Goal: Task Accomplishment & Management: Use online tool/utility

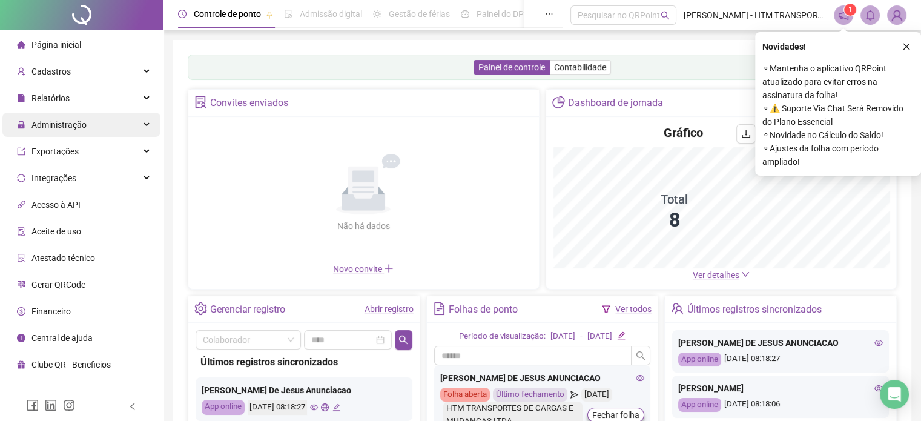
click at [45, 117] on span "Administração" at bounding box center [52, 125] width 70 height 24
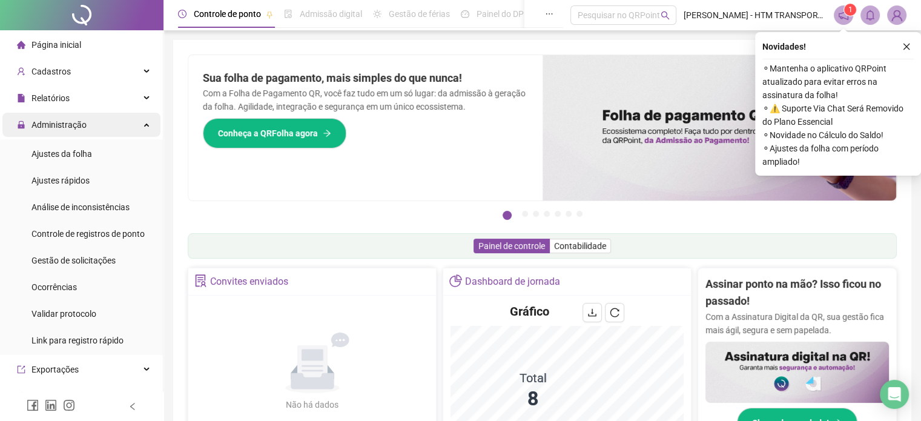
click at [55, 128] on span "Administração" at bounding box center [58, 125] width 55 height 10
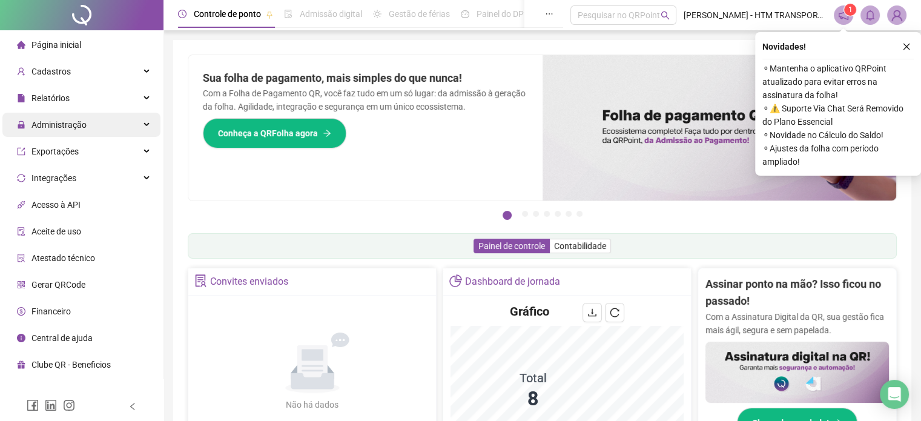
click at [51, 115] on span "Administração" at bounding box center [52, 125] width 70 height 24
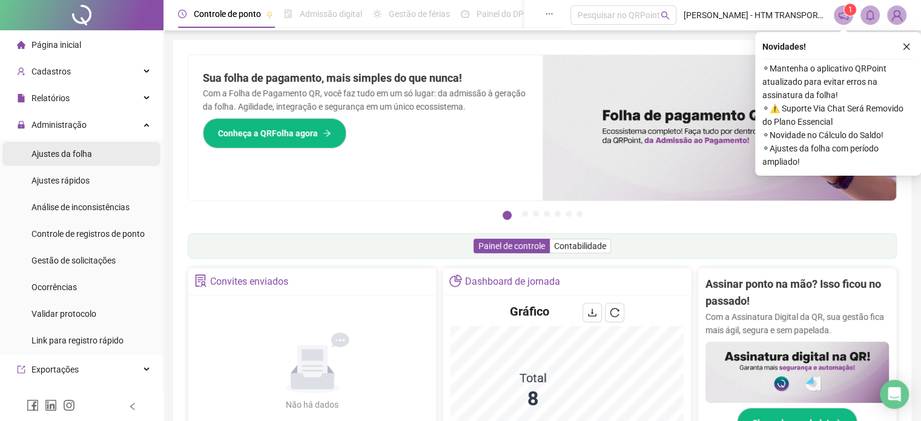
click at [65, 149] on span "Ajustes da folha" at bounding box center [61, 154] width 61 height 10
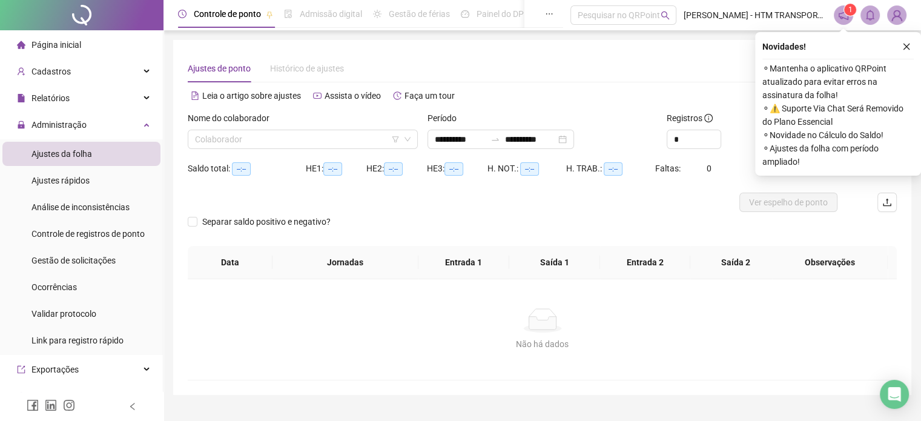
click at [65, 149] on span "Ajustes da folha" at bounding box center [61, 154] width 61 height 10
type input "**********"
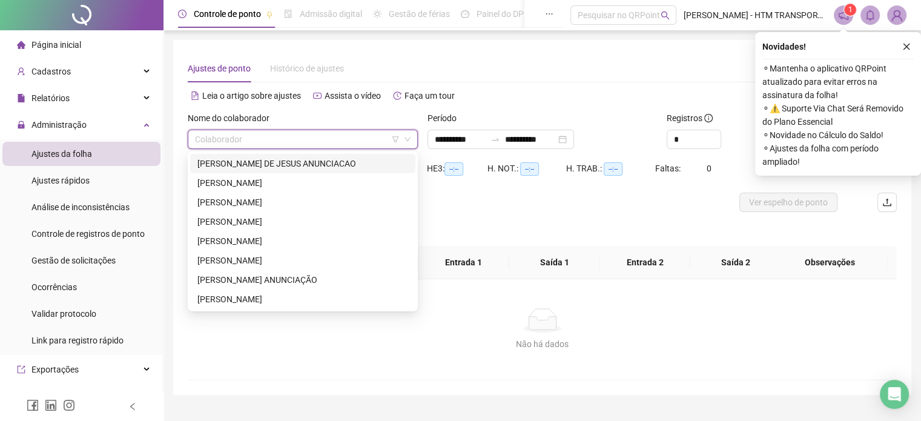
click at [229, 142] on input "search" at bounding box center [297, 139] width 205 height 18
click at [244, 159] on div "[PERSON_NAME] DE JESUS ANUNCIACAO" at bounding box center [302, 163] width 211 height 13
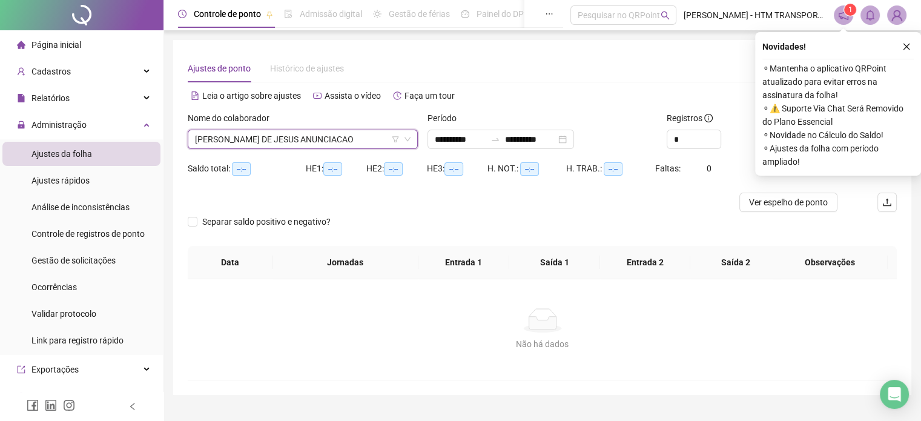
click at [749, 87] on div "Alternar para versão lite" at bounding box center [719, 95] width 355 height 19
click at [574, 139] on div "**********" at bounding box center [500, 139] width 147 height 19
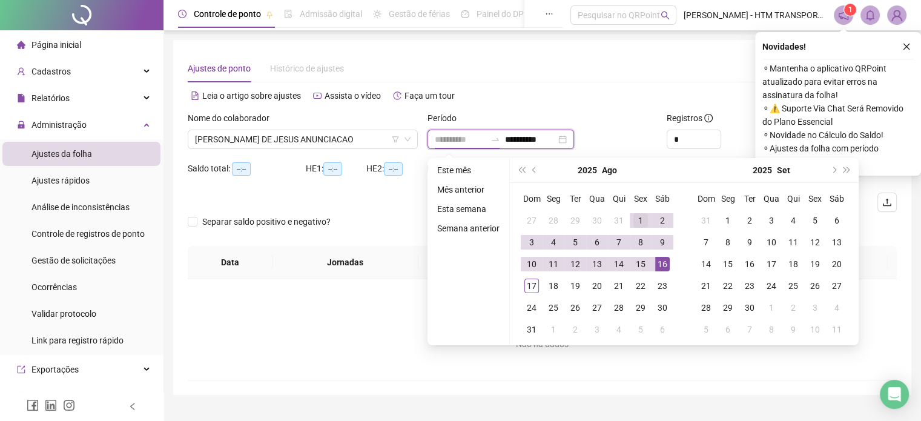
type input "**********"
click at [636, 217] on div "1" at bounding box center [640, 220] width 15 height 15
type input "**********"
click at [527, 289] on div "17" at bounding box center [531, 285] width 15 height 15
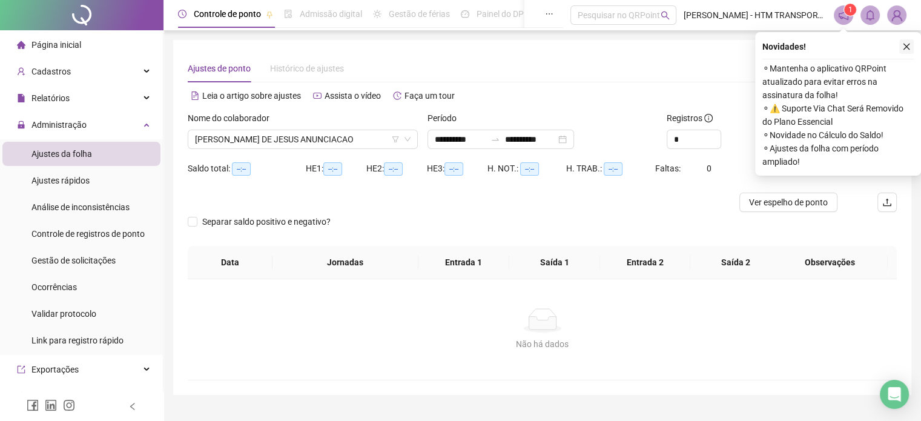
click at [906, 44] on icon "close" at bounding box center [906, 46] width 8 height 8
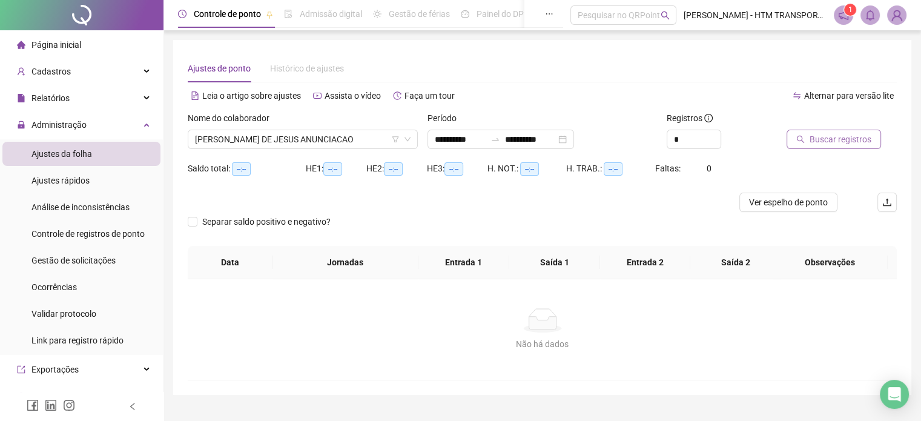
click at [803, 136] on icon "search" at bounding box center [800, 139] width 8 height 8
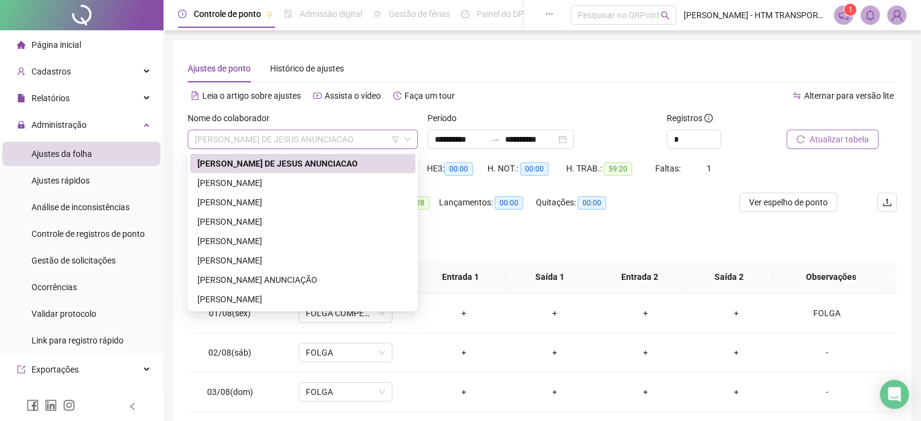
click at [361, 140] on span "[PERSON_NAME] DE JESUS ANUNCIACAO" at bounding box center [303, 139] width 216 height 18
click at [258, 195] on div "[PERSON_NAME]" at bounding box center [302, 202] width 225 height 19
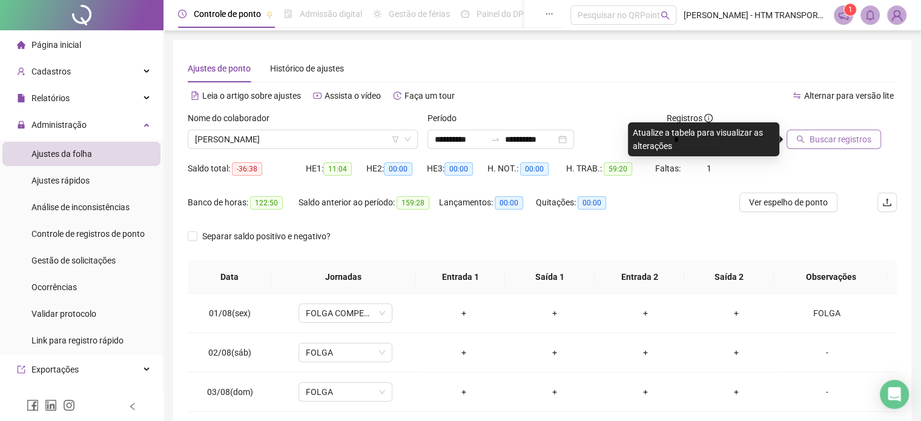
click at [819, 135] on span "Buscar registros" at bounding box center [840, 139] width 62 height 13
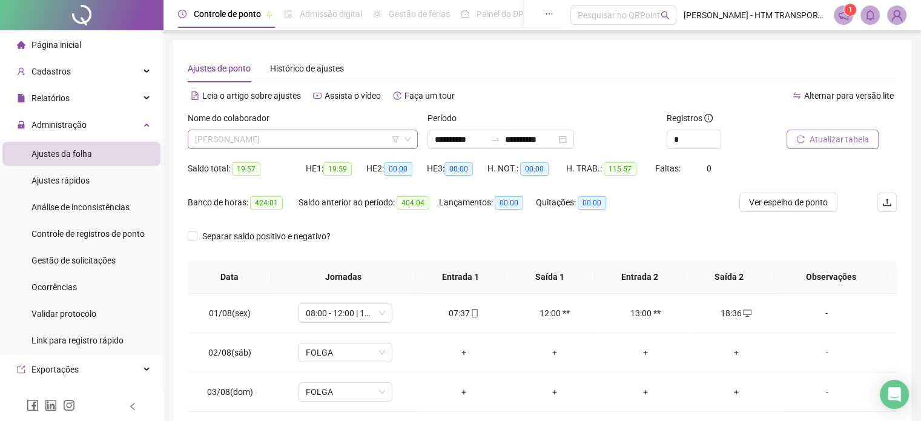
click at [332, 134] on span "[PERSON_NAME]" at bounding box center [303, 139] width 216 height 18
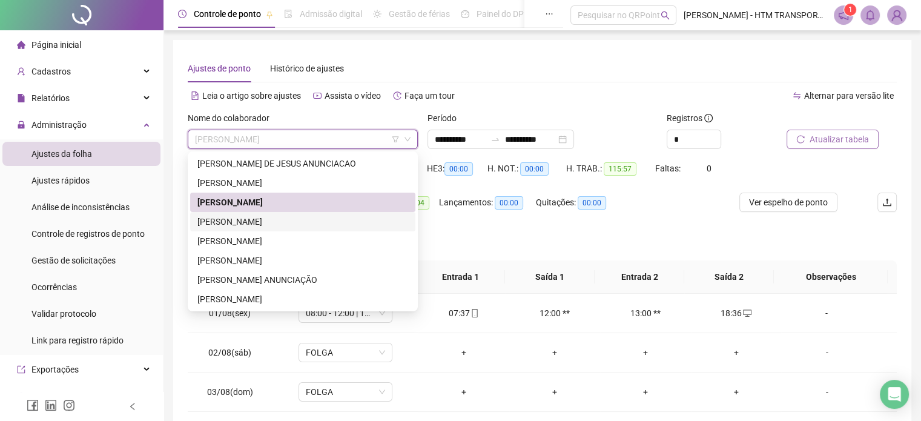
click at [229, 223] on div "[PERSON_NAME]" at bounding box center [302, 221] width 211 height 13
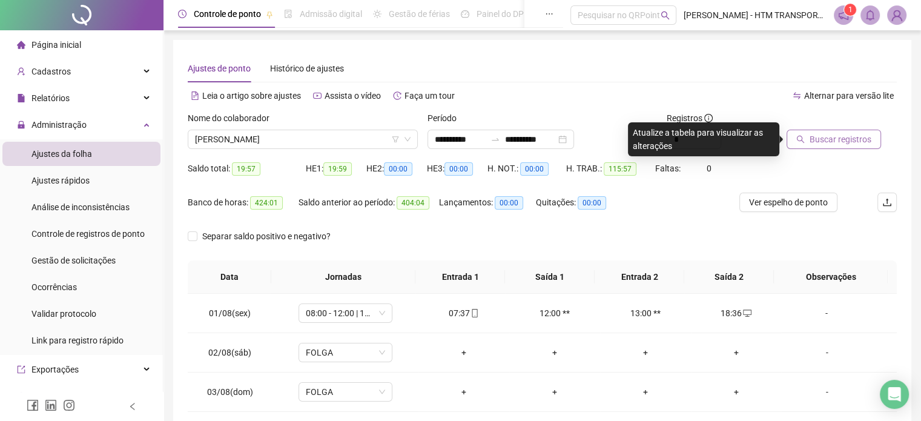
click at [820, 143] on span "Buscar registros" at bounding box center [840, 139] width 62 height 13
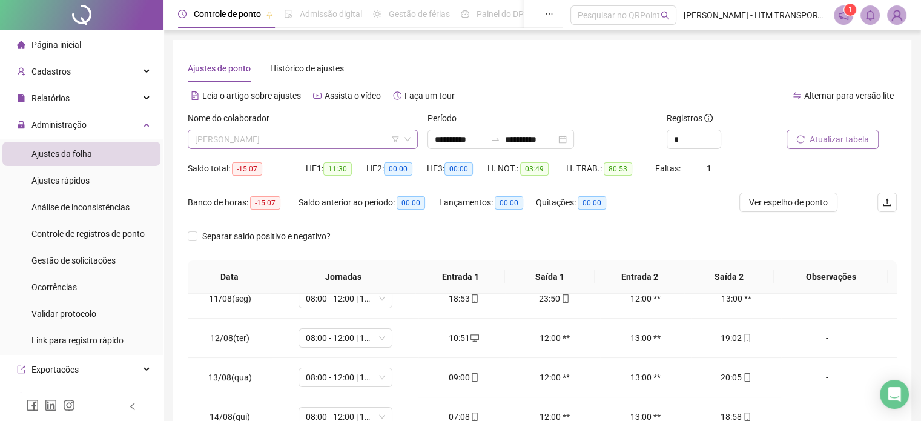
click at [349, 139] on span "[PERSON_NAME]" at bounding box center [303, 139] width 216 height 18
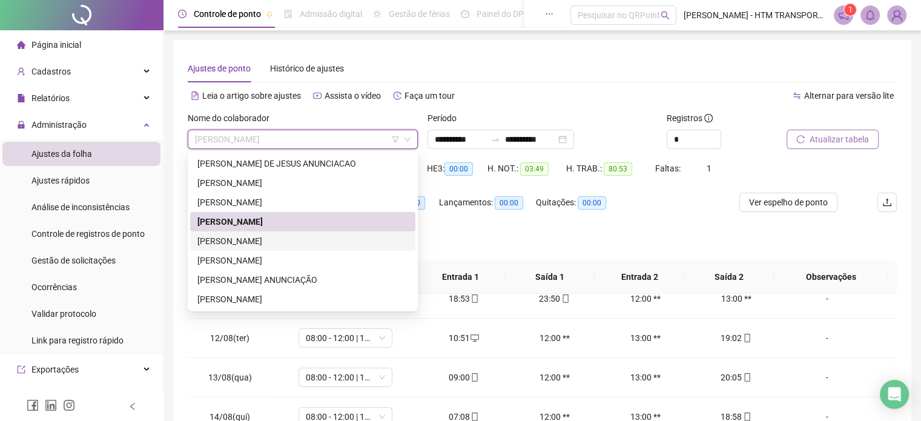
click at [276, 239] on div "[PERSON_NAME]" at bounding box center [302, 240] width 211 height 13
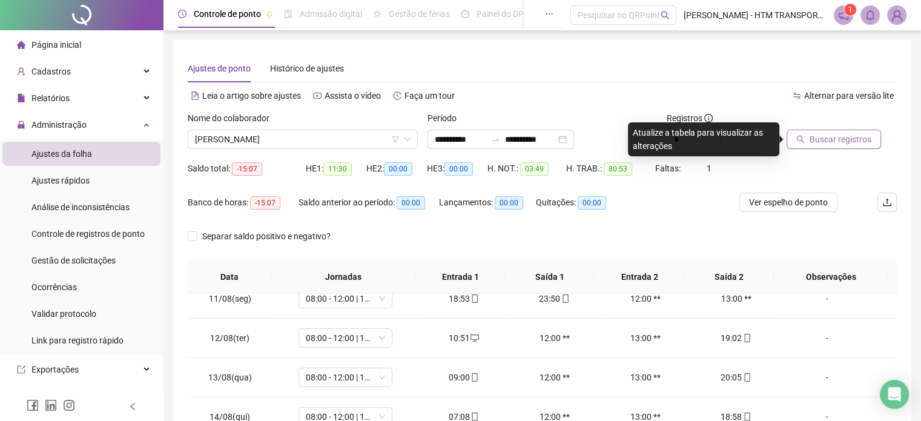
click at [814, 138] on span "Buscar registros" at bounding box center [840, 139] width 62 height 13
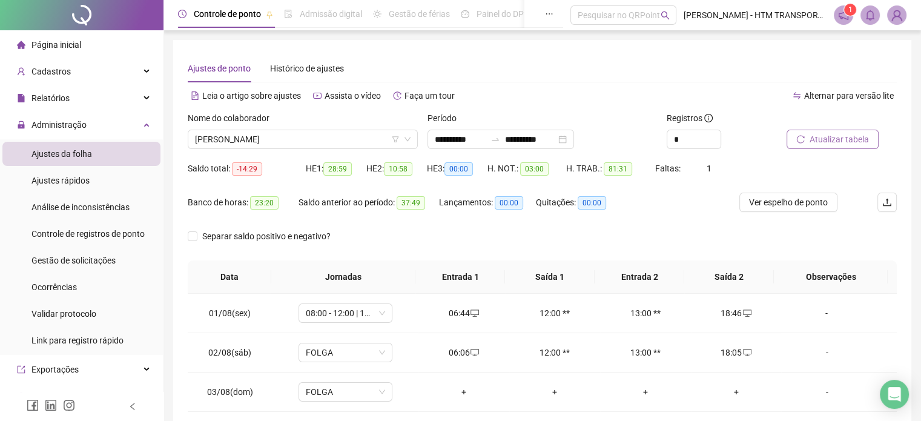
click at [816, 140] on span "Atualizar tabela" at bounding box center [838, 139] width 59 height 13
click at [343, 143] on span "[PERSON_NAME]" at bounding box center [303, 139] width 216 height 18
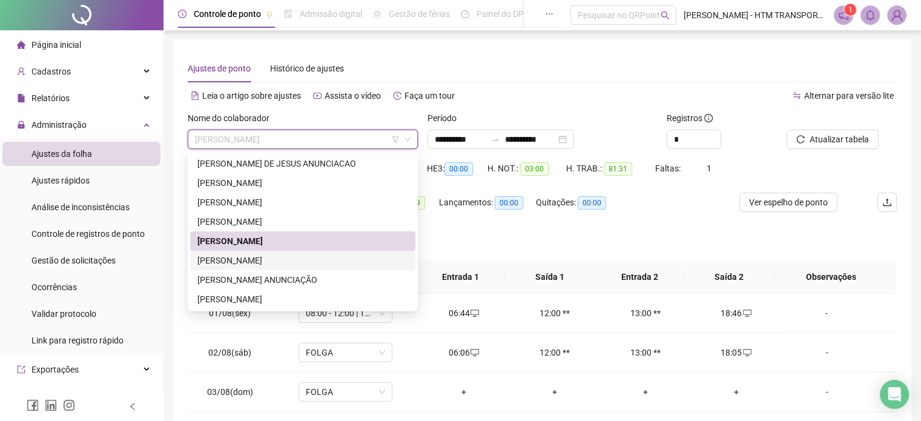
click at [248, 259] on div "[PERSON_NAME]" at bounding box center [302, 260] width 211 height 13
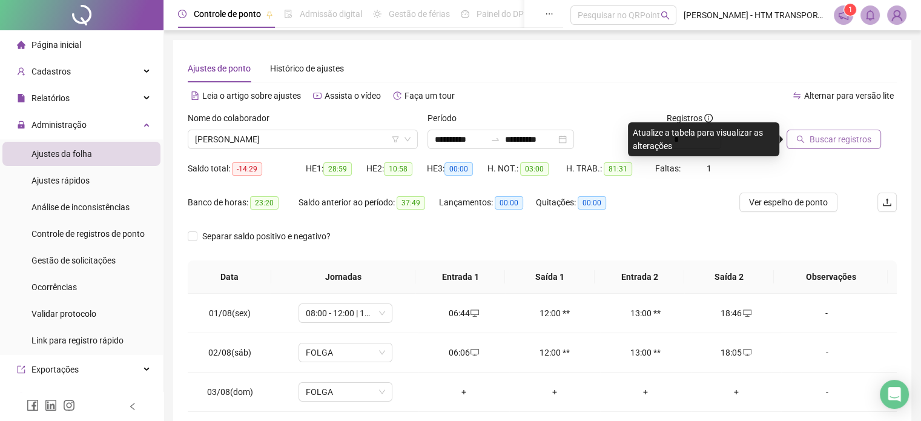
click at [822, 138] on span "Buscar registros" at bounding box center [840, 139] width 62 height 13
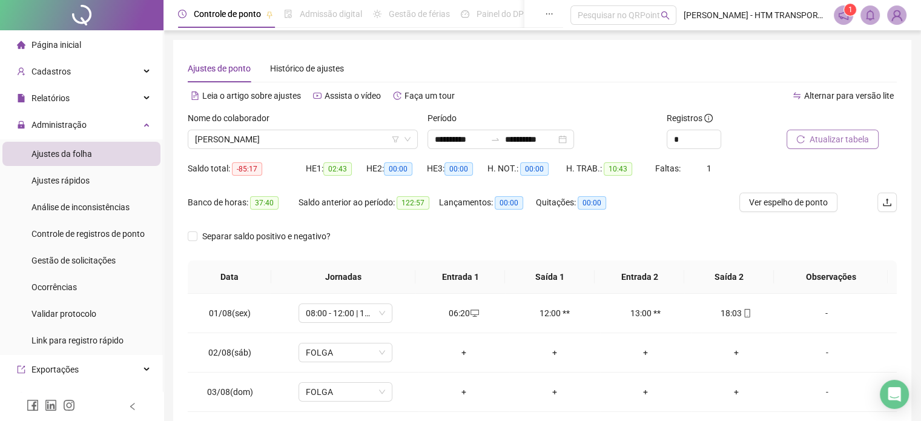
click at [820, 138] on span "Atualizar tabela" at bounding box center [838, 139] width 59 height 13
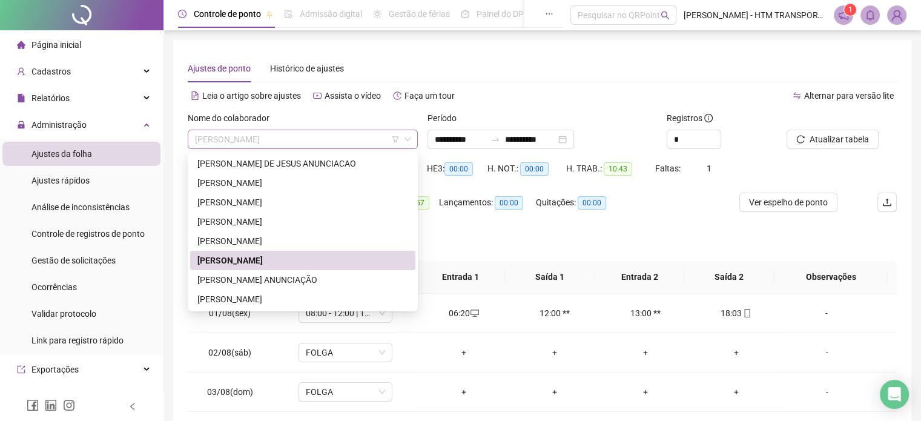
click at [348, 130] on span "[PERSON_NAME]" at bounding box center [303, 139] width 216 height 18
click at [219, 297] on div "[PERSON_NAME]" at bounding box center [302, 298] width 211 height 13
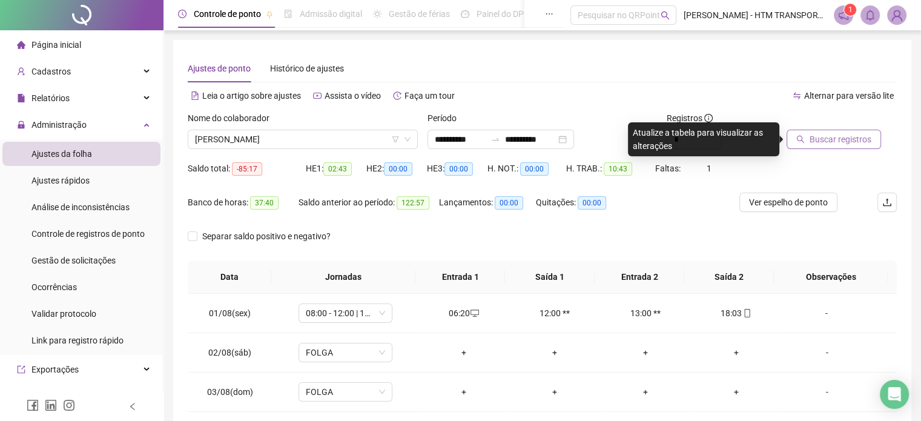
click at [828, 140] on span "Buscar registros" at bounding box center [840, 139] width 62 height 13
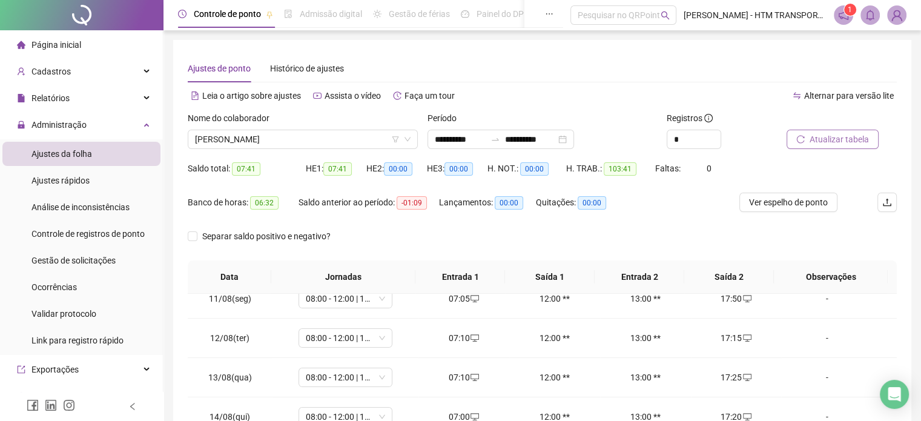
scroll to position [197, 0]
